Goal: Information Seeking & Learning: Check status

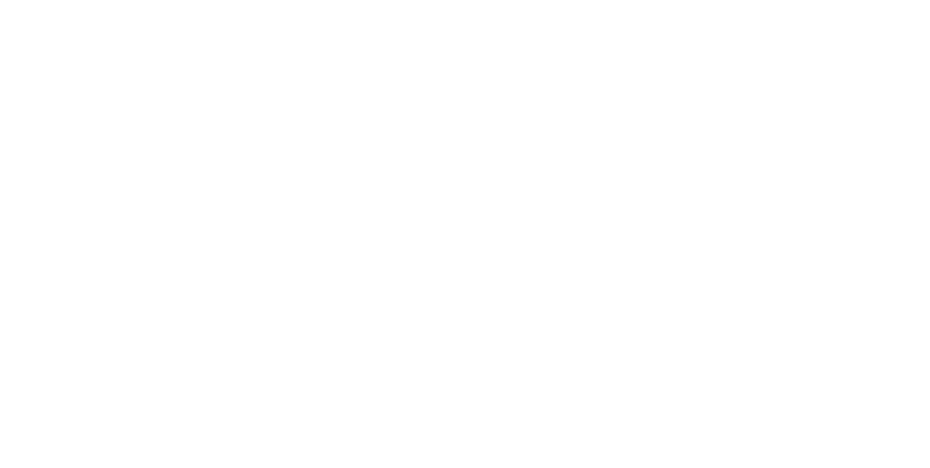
select select "en"
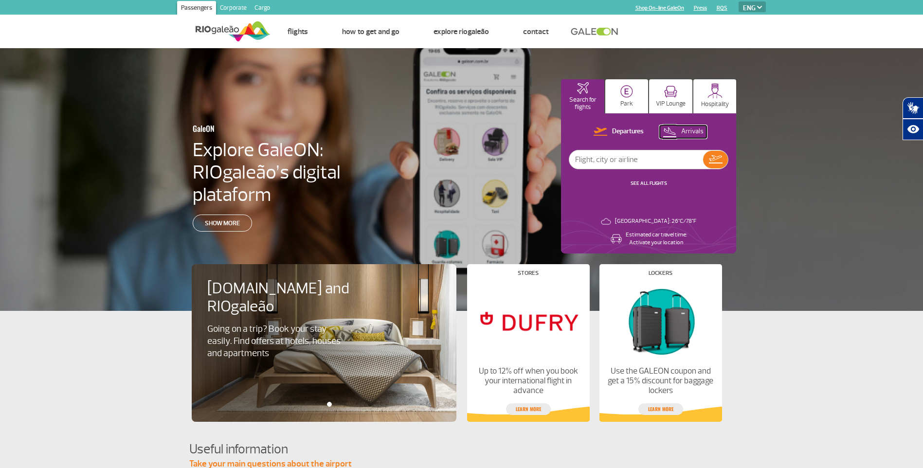
click at [681, 125] on button "Arrivals" at bounding box center [682, 131] width 47 height 13
click at [661, 154] on input "text" at bounding box center [636, 159] width 134 height 18
click at [646, 181] on link "SEE ALL FLIGHTS" at bounding box center [648, 183] width 36 height 6
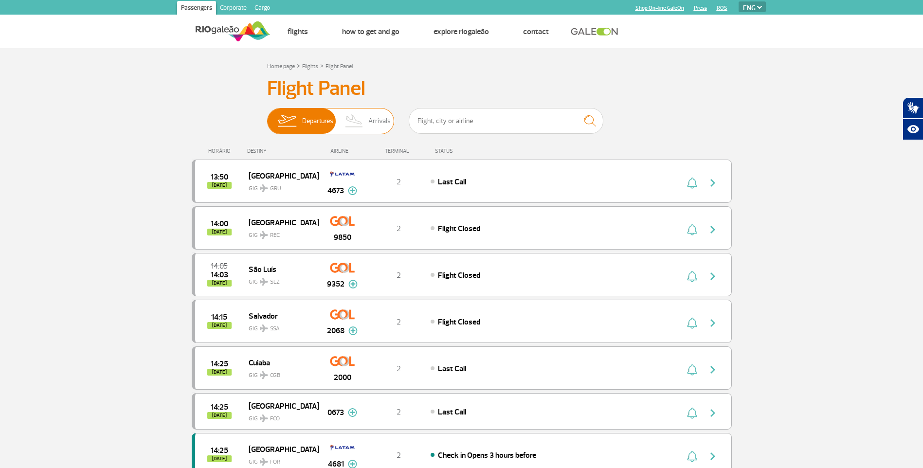
click at [359, 124] on img at bounding box center [354, 120] width 29 height 25
click at [267, 116] on input "Departures Arrivals" at bounding box center [267, 116] width 0 height 0
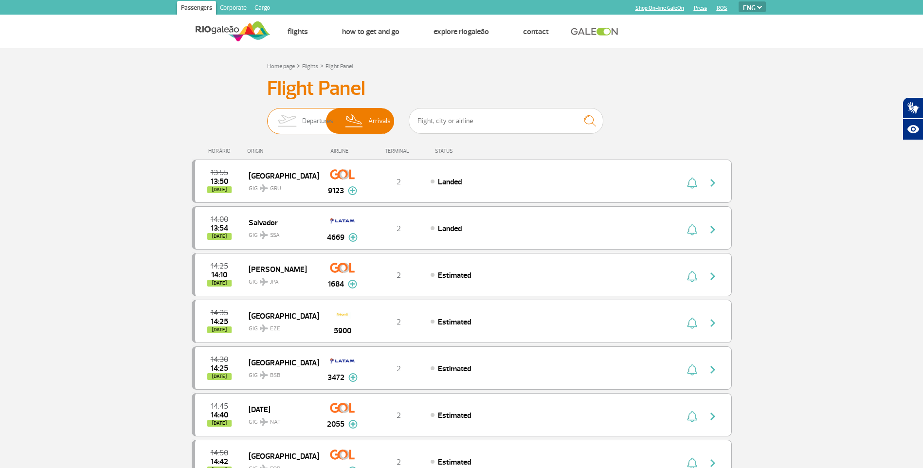
click at [288, 124] on img at bounding box center [286, 120] width 31 height 25
click at [267, 116] on input "Departures Arrivals" at bounding box center [267, 116] width 0 height 0
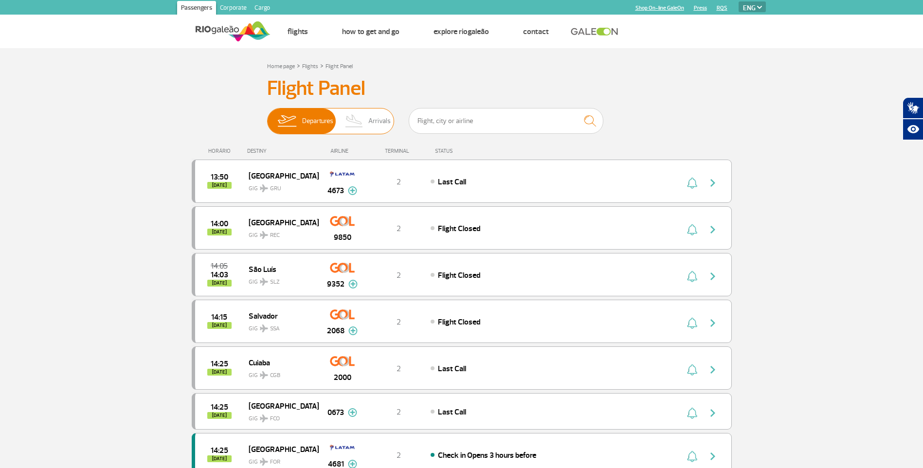
click at [345, 123] on img at bounding box center [354, 120] width 29 height 25
click at [267, 116] on input "Departures Arrivals" at bounding box center [267, 116] width 0 height 0
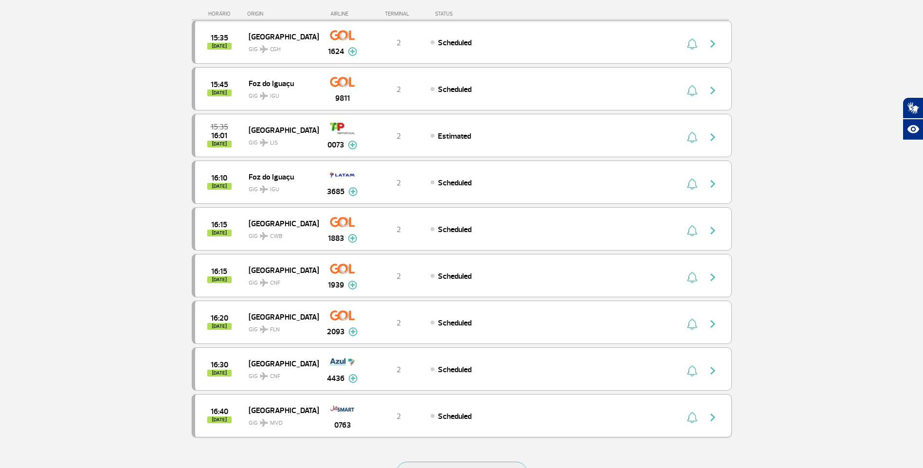
scroll to position [857, 0]
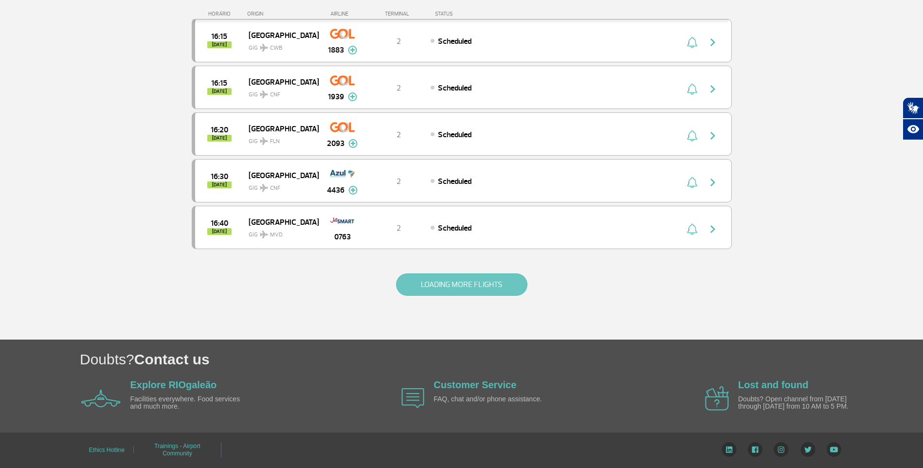
click at [449, 286] on button "LOADING MORE FLIGHTS" at bounding box center [461, 284] width 131 height 22
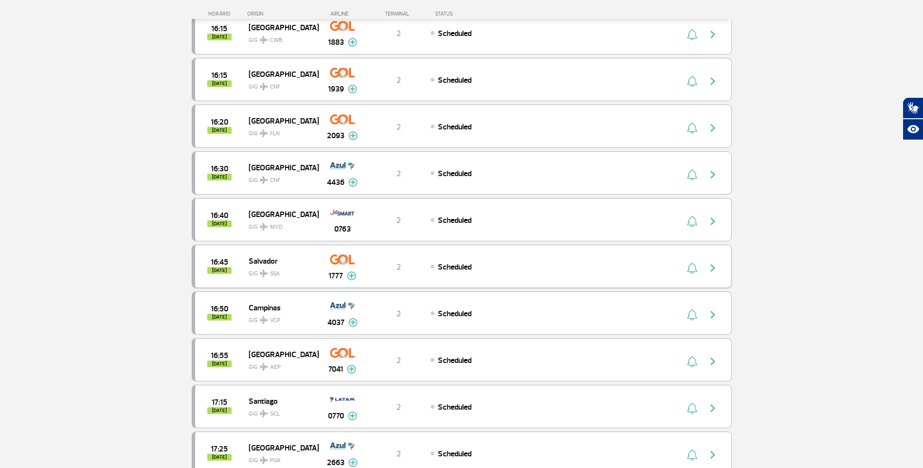
scroll to position [0, 0]
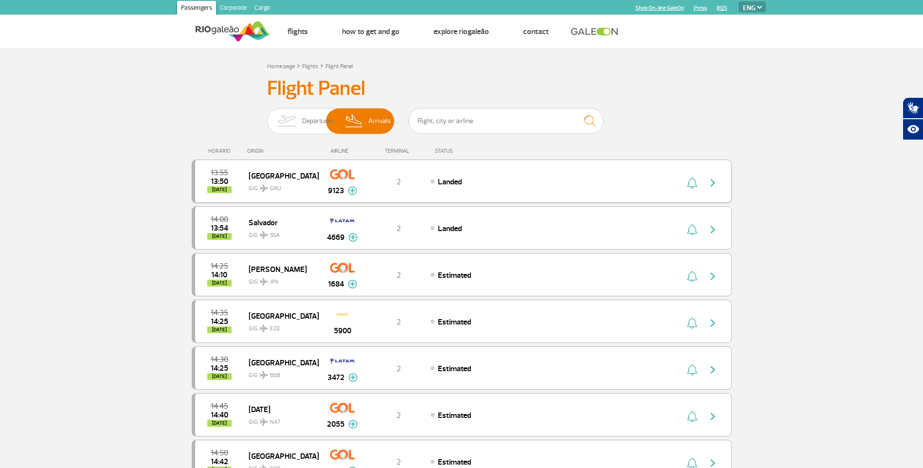
click at [390, 177] on div "2" at bounding box center [398, 181] width 64 height 11
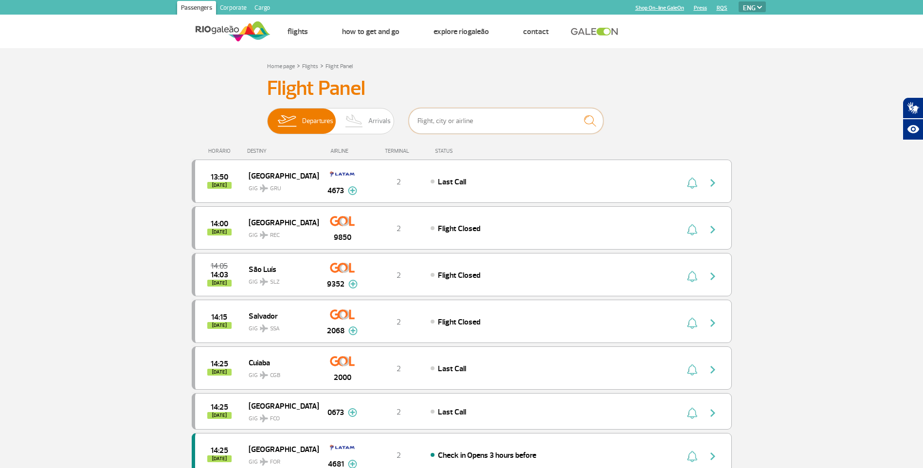
click at [431, 115] on input "text" at bounding box center [505, 121] width 195 height 26
type input "gru"
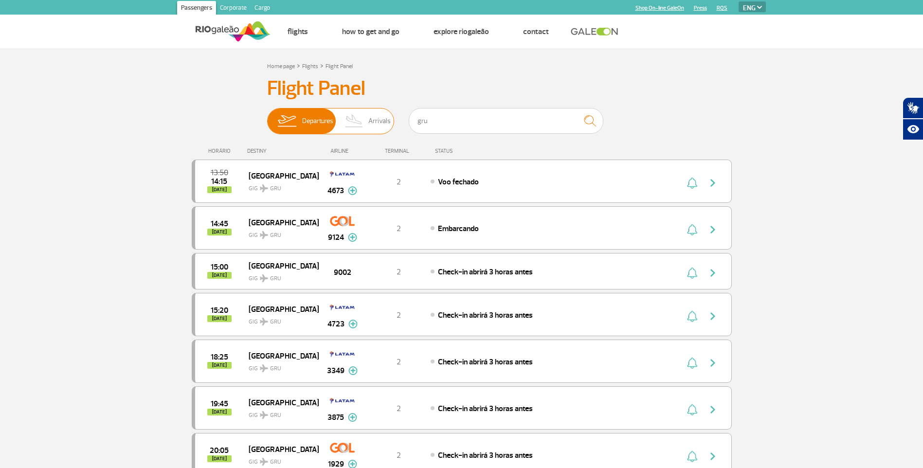
click at [361, 110] on img at bounding box center [354, 120] width 29 height 25
click at [267, 116] on input "Departures Arrivals" at bounding box center [267, 116] width 0 height 0
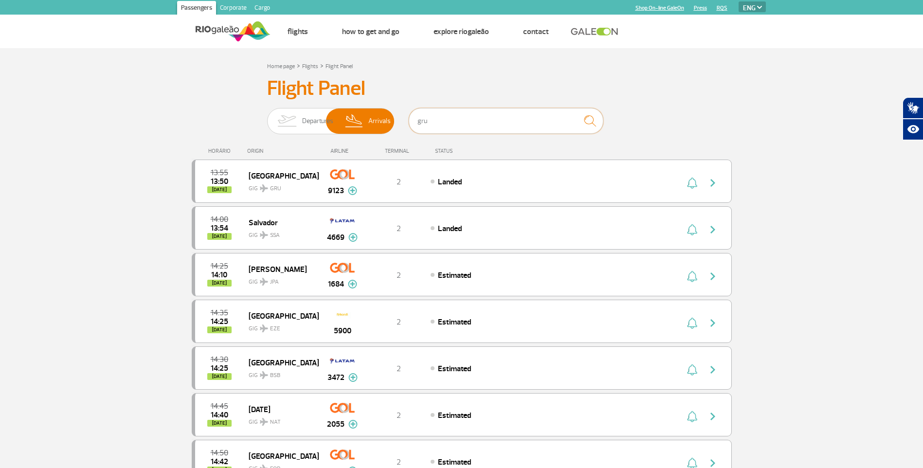
click at [474, 117] on input "gru" at bounding box center [505, 121] width 195 height 26
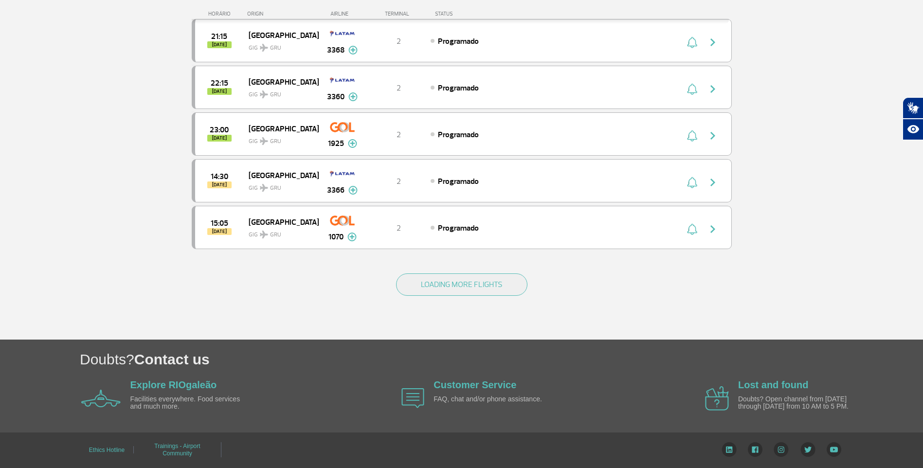
scroll to position [330, 0]
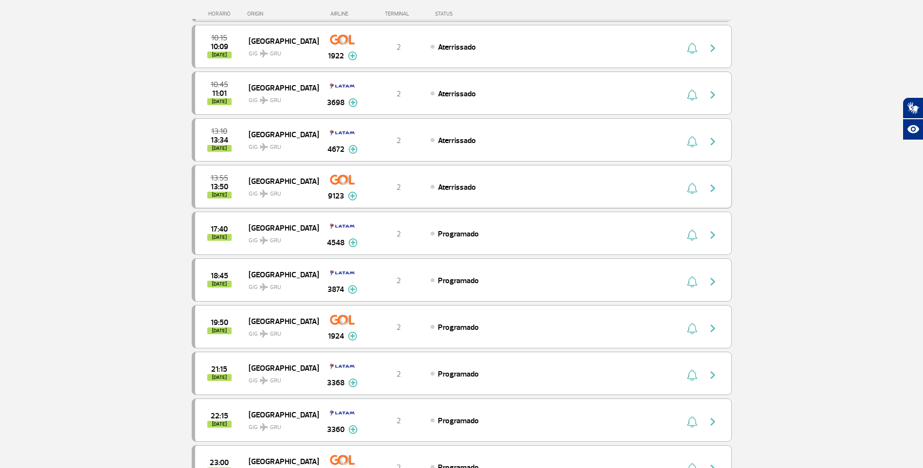
click at [350, 195] on img at bounding box center [352, 196] width 9 height 9
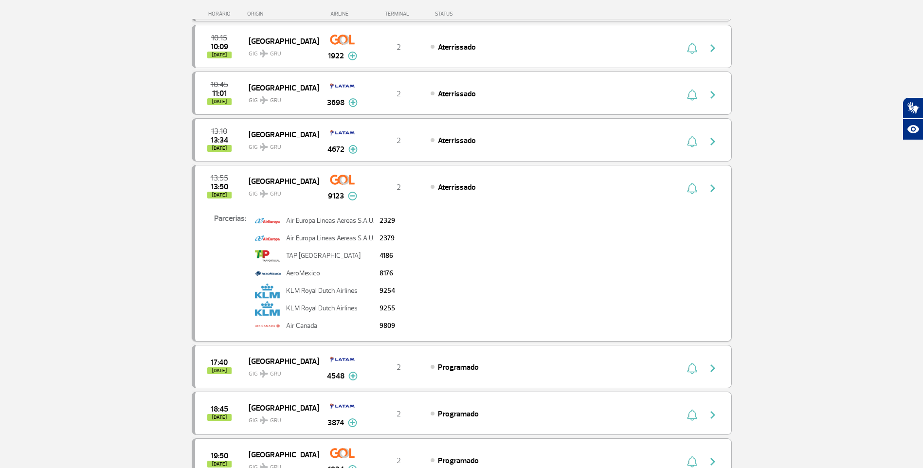
click at [350, 195] on img at bounding box center [352, 196] width 9 height 9
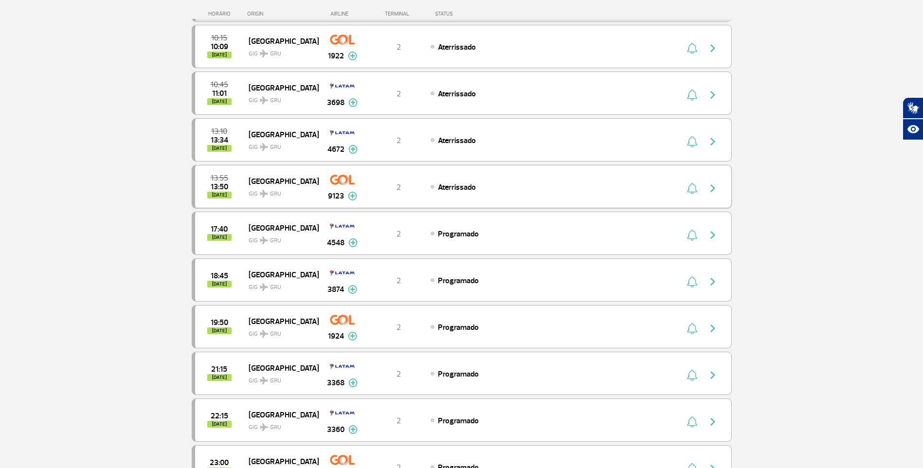
click at [501, 175] on div "13:55 13:50 [DATE] São Paulo GIG GRU 9123 2 Aterrissado Parcerias: Air Europa L…" at bounding box center [462, 186] width 540 height 43
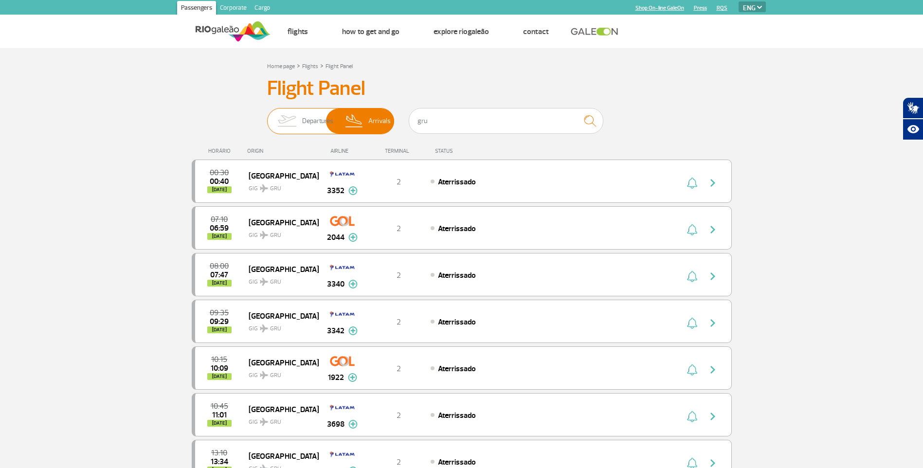
click at [313, 124] on span "Departures" at bounding box center [317, 120] width 31 height 25
click at [267, 116] on input "Departures Arrivals" at bounding box center [267, 116] width 0 height 0
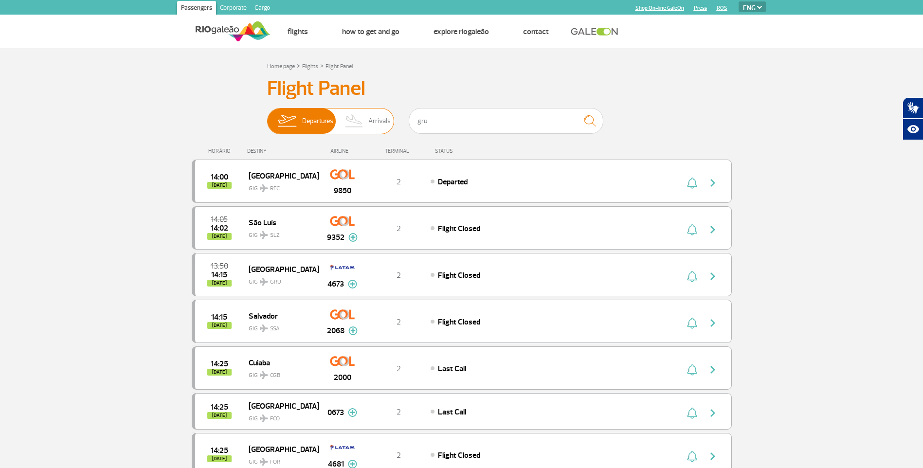
click at [357, 126] on img at bounding box center [354, 120] width 29 height 25
click at [267, 116] on input "Departures Arrivals" at bounding box center [267, 116] width 0 height 0
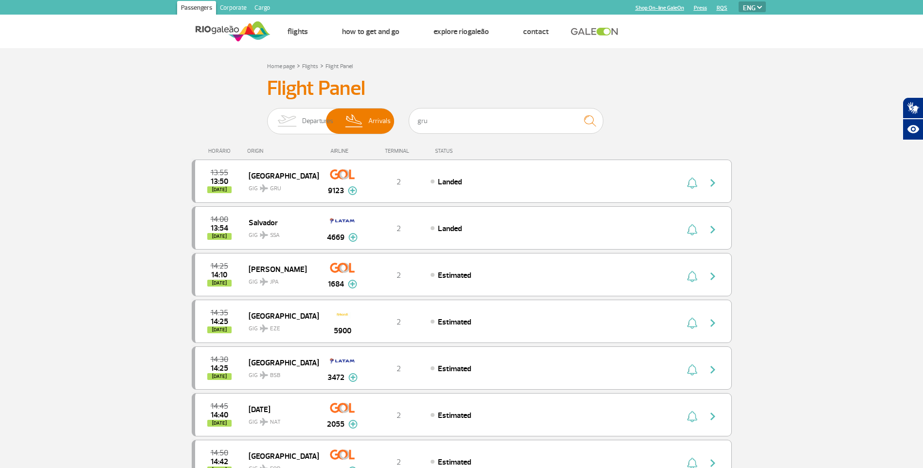
scroll to position [340, 0]
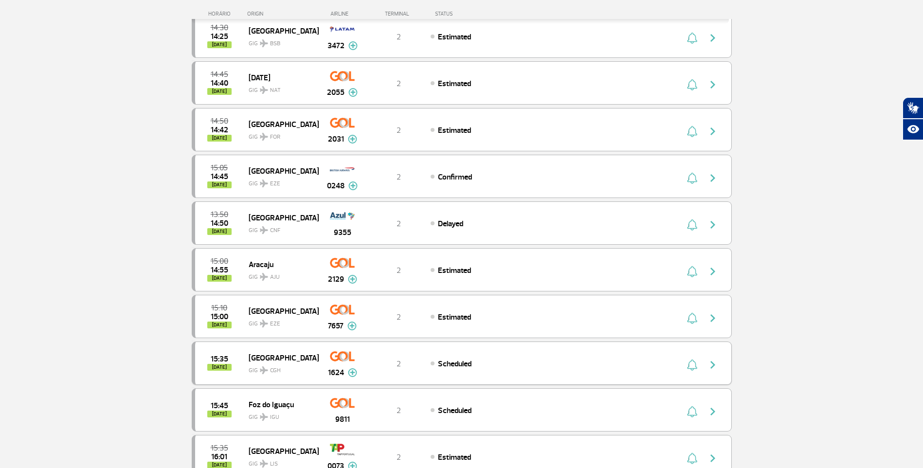
click at [306, 361] on span "GIG CGH" at bounding box center [279, 368] width 62 height 14
